Goal: Information Seeking & Learning: Check status

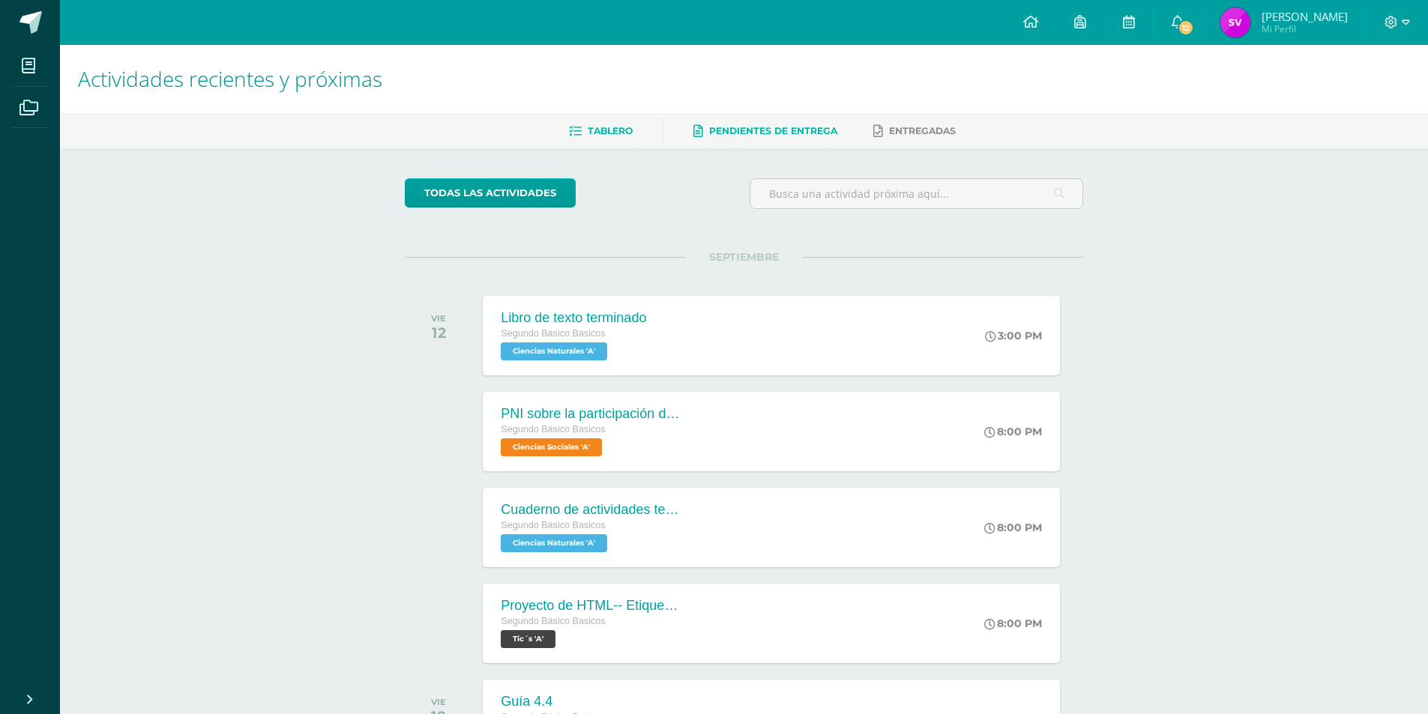
click at [728, 131] on span "Pendientes de entrega" at bounding box center [773, 130] width 128 height 11
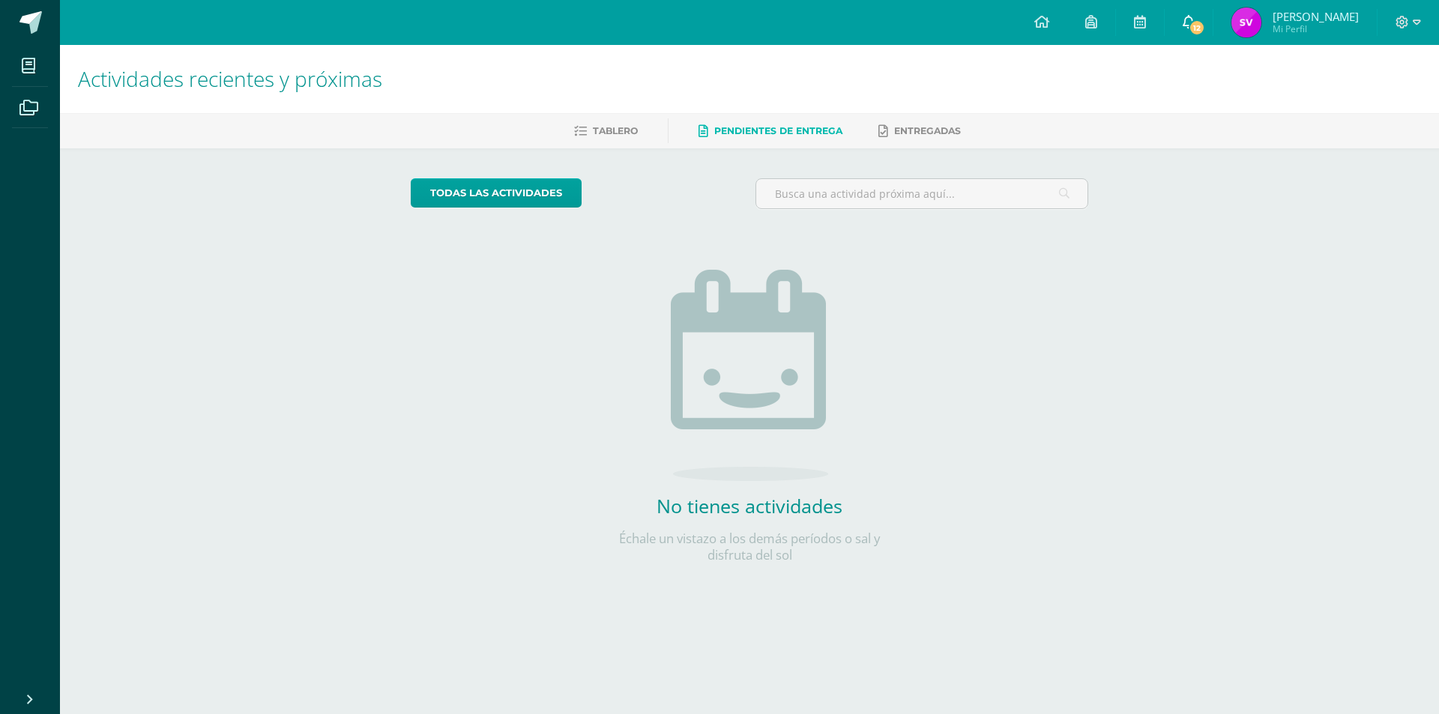
click at [1195, 26] on icon at bounding box center [1189, 21] width 12 height 13
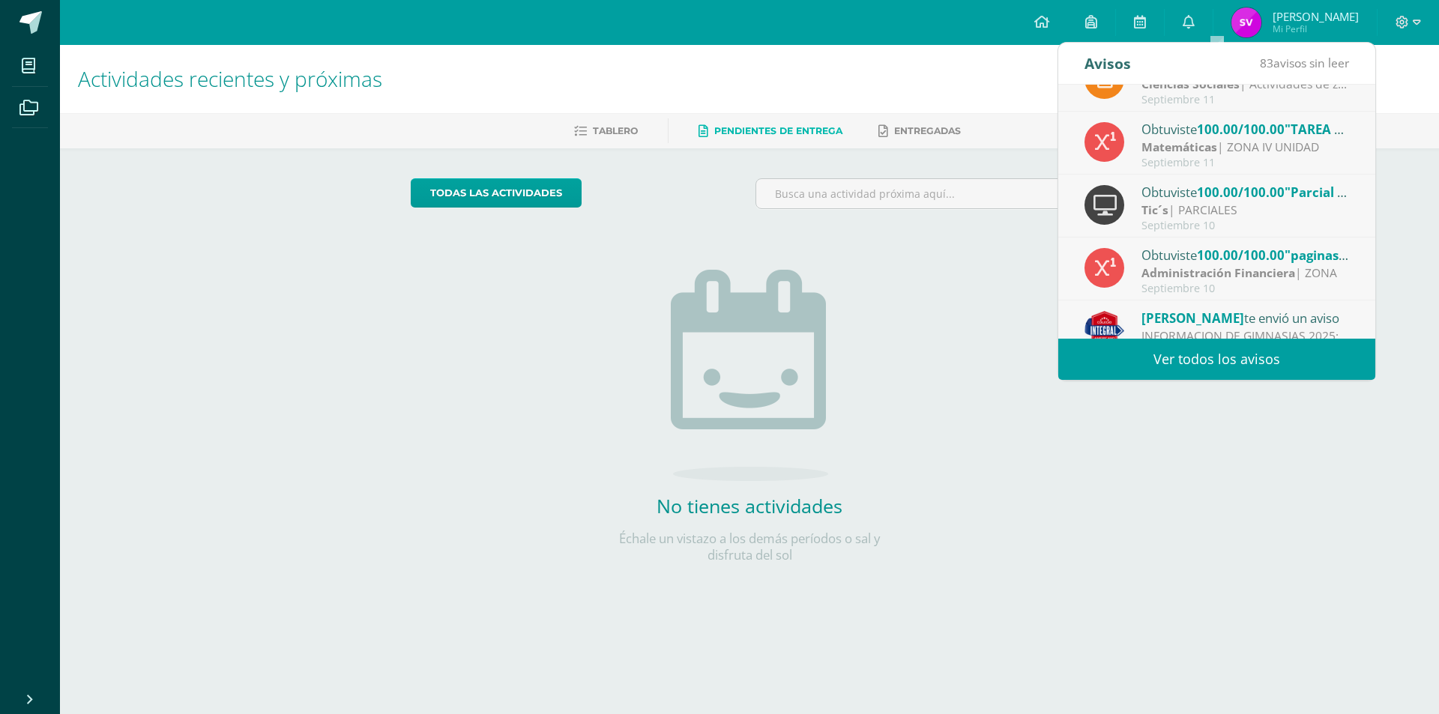
scroll to position [250, 0]
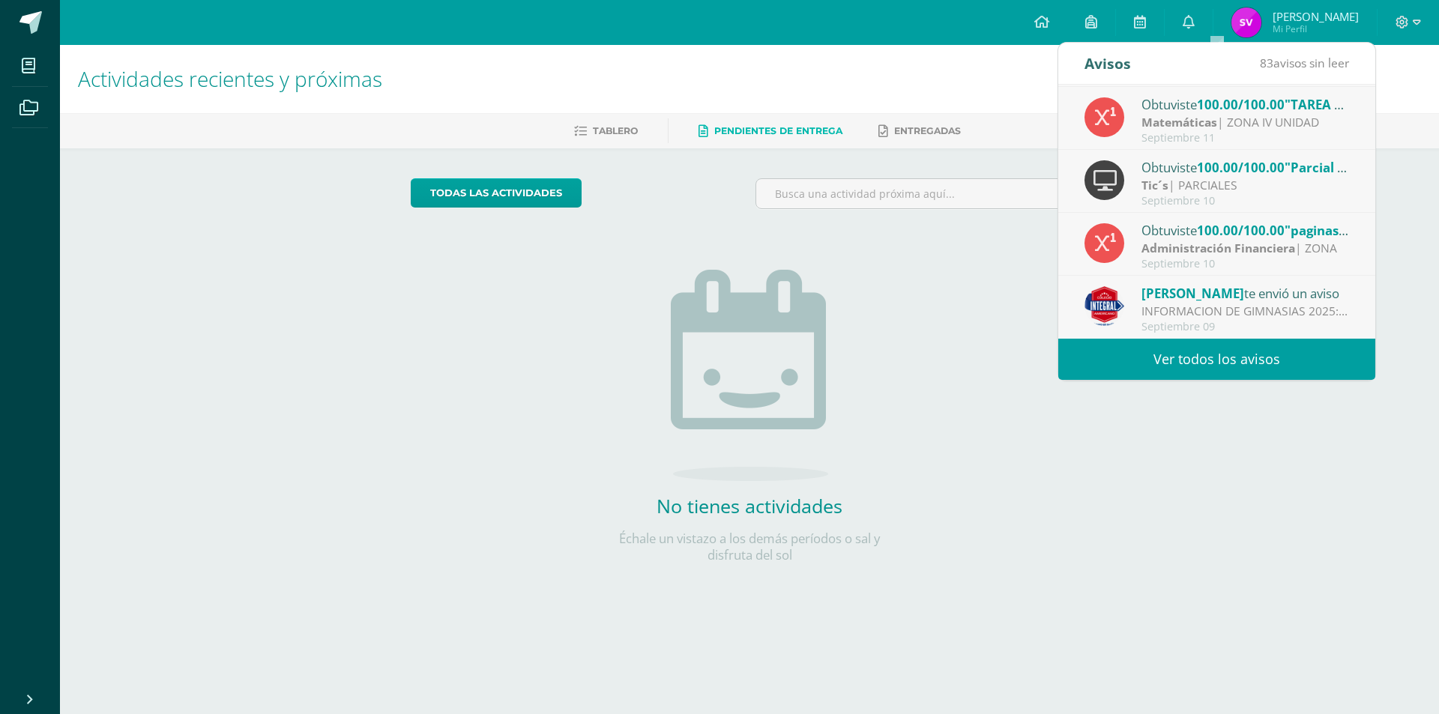
click at [1182, 291] on span "[PERSON_NAME]" at bounding box center [1192, 293] width 103 height 17
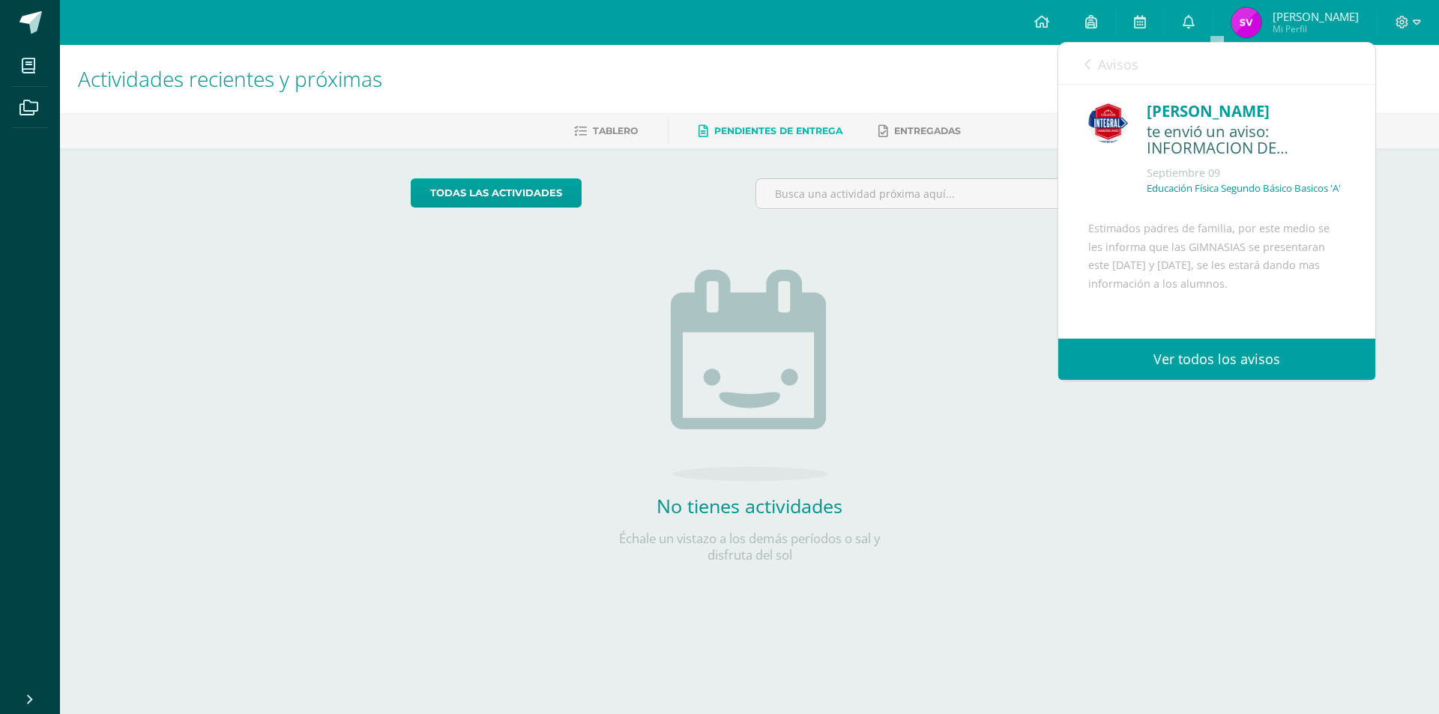
click at [1232, 372] on link "Ver todos los avisos" at bounding box center [1216, 359] width 317 height 41
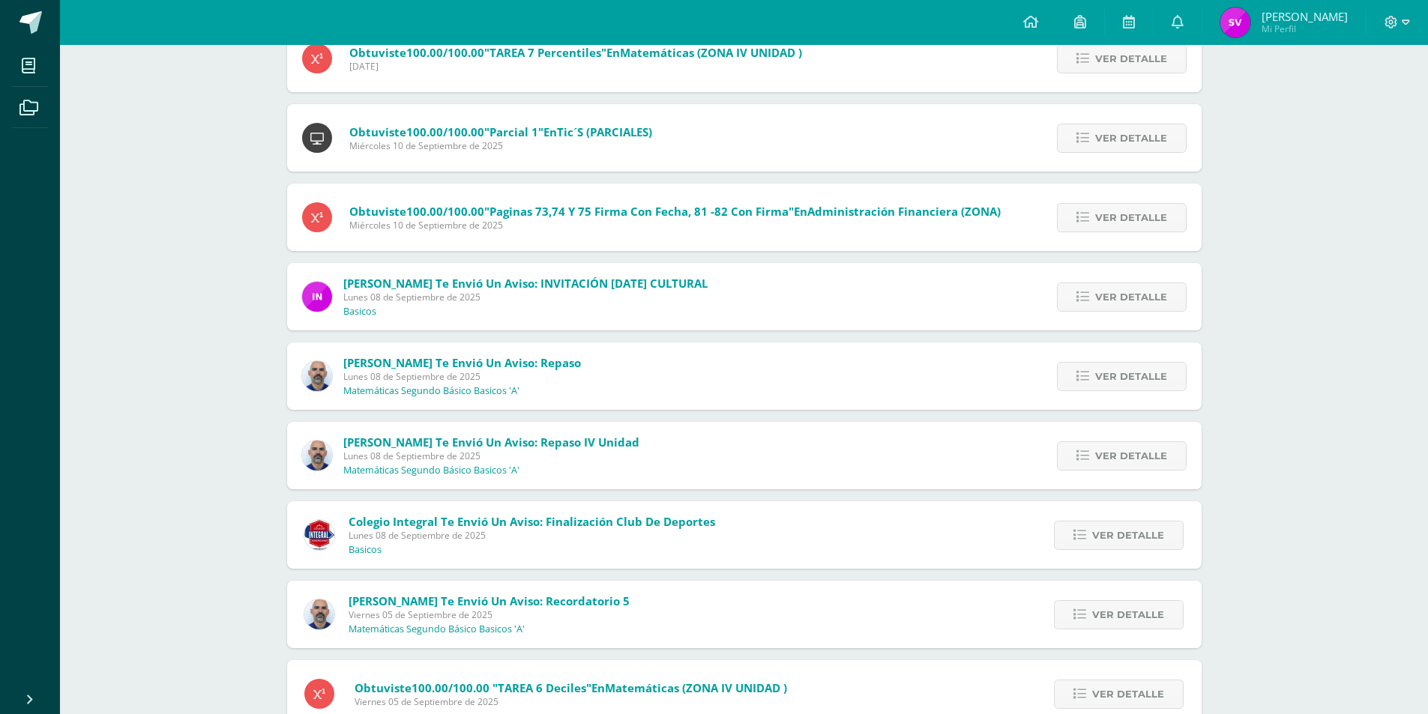
scroll to position [604, 0]
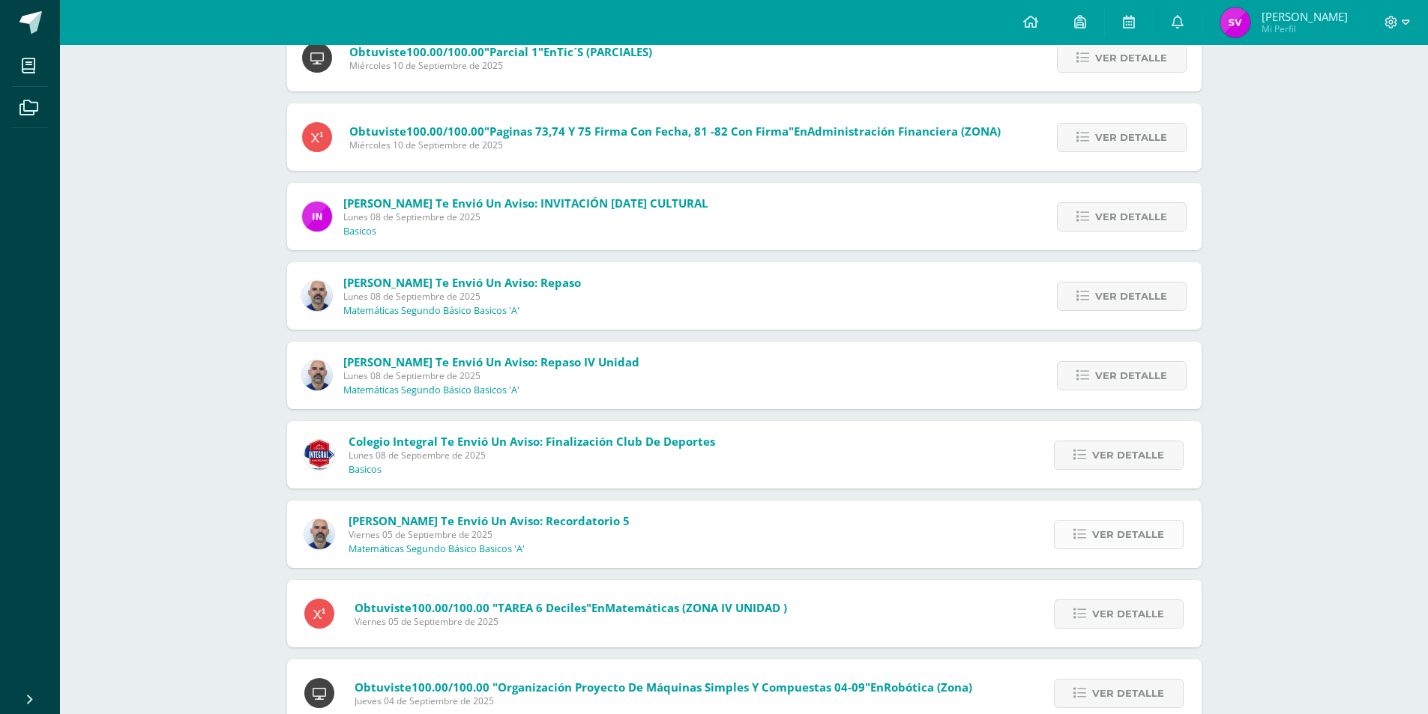
click at [1129, 532] on span "Ver detalle" at bounding box center [1128, 535] width 72 height 28
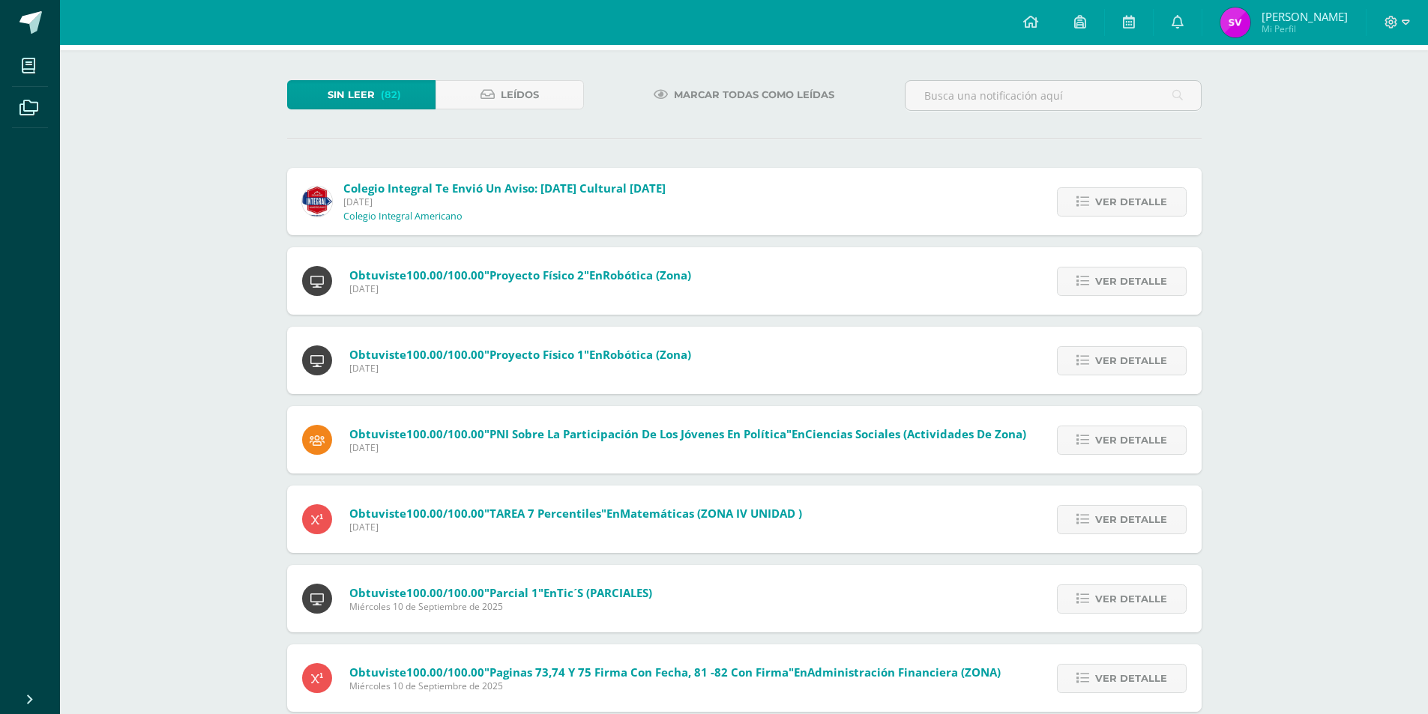
scroll to position [0, 0]
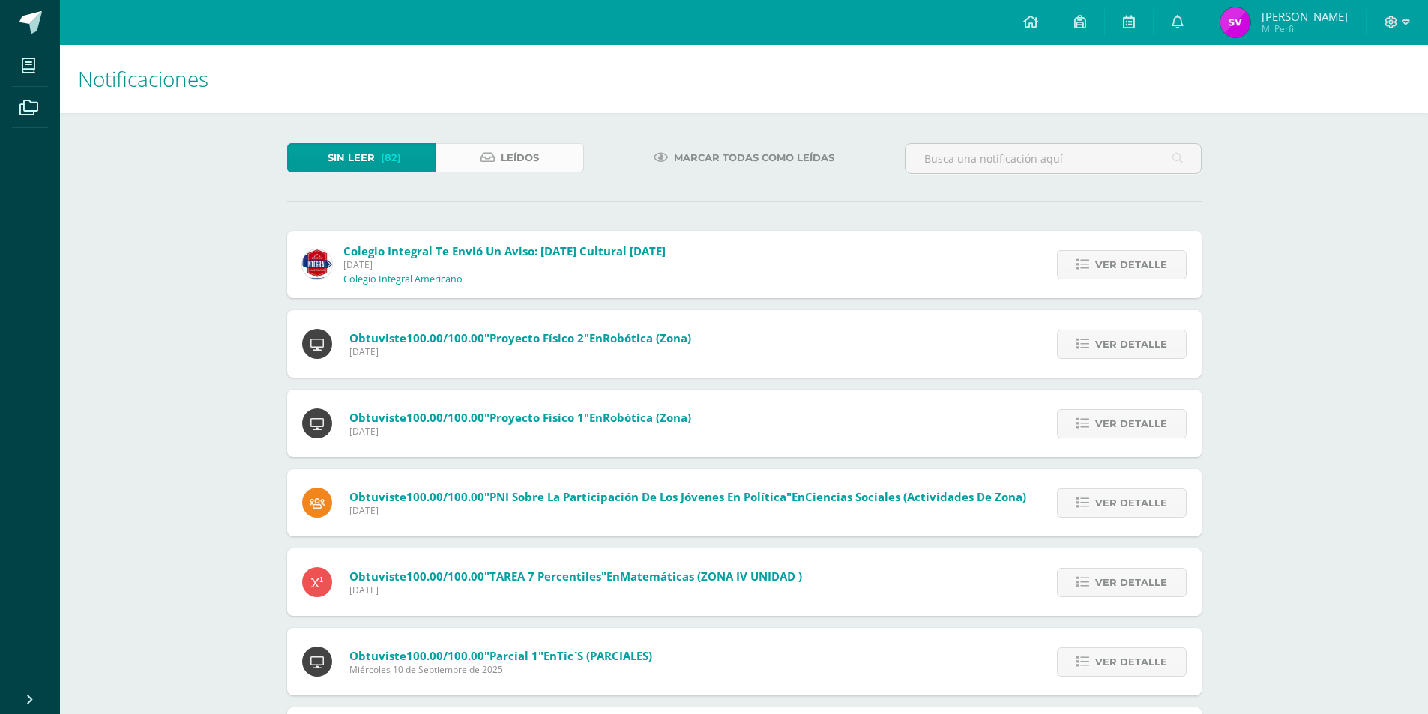
click at [501, 156] on span "Leídos" at bounding box center [520, 158] width 38 height 28
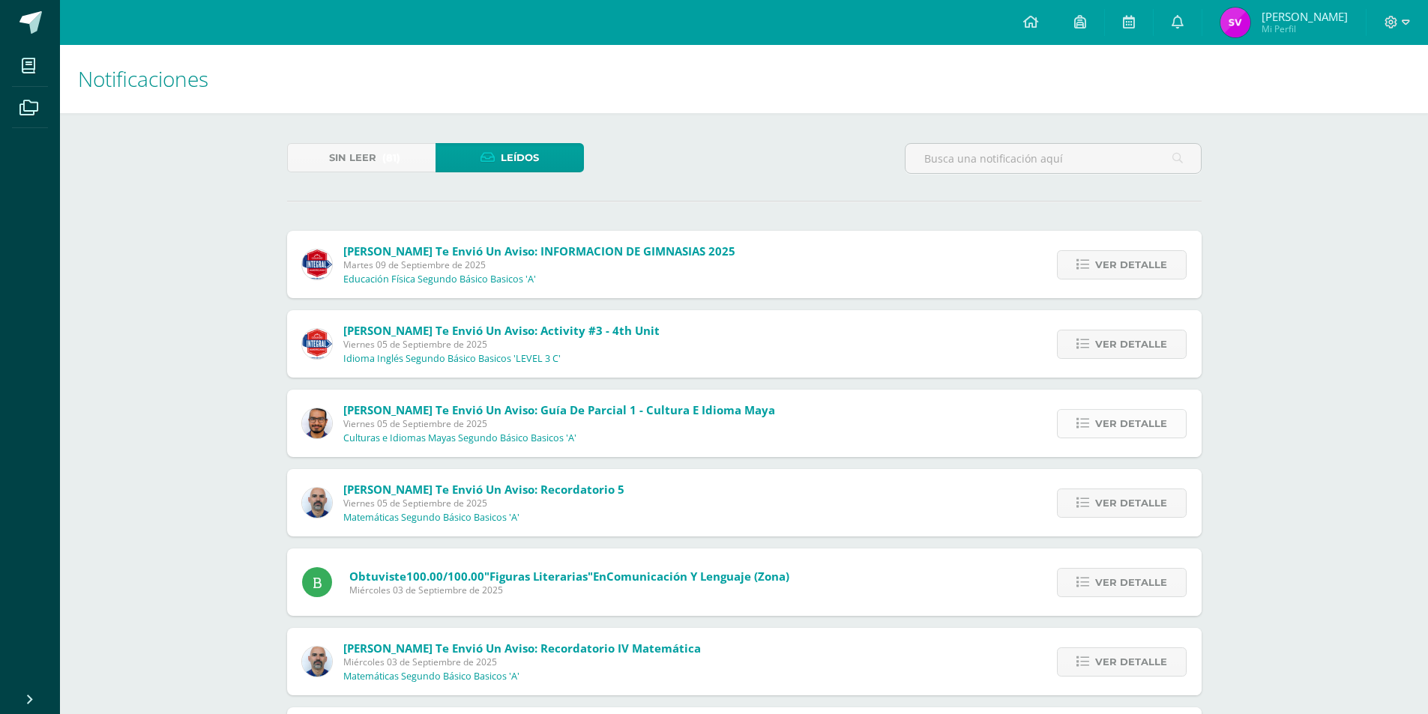
click at [1098, 428] on span "Ver detalle" at bounding box center [1131, 424] width 72 height 28
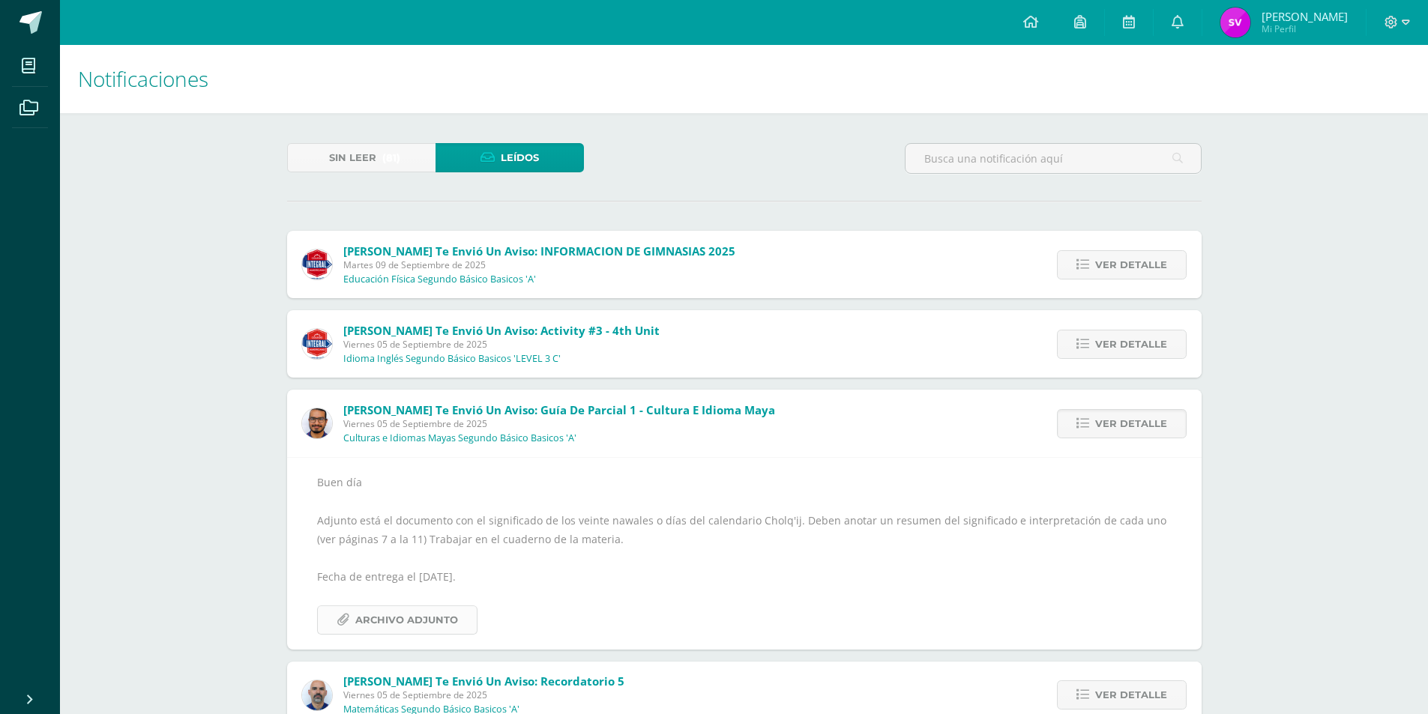
click at [433, 618] on span "Archivo Adjunto" at bounding box center [406, 620] width 103 height 28
